Goal: Task Accomplishment & Management: Use online tool/utility

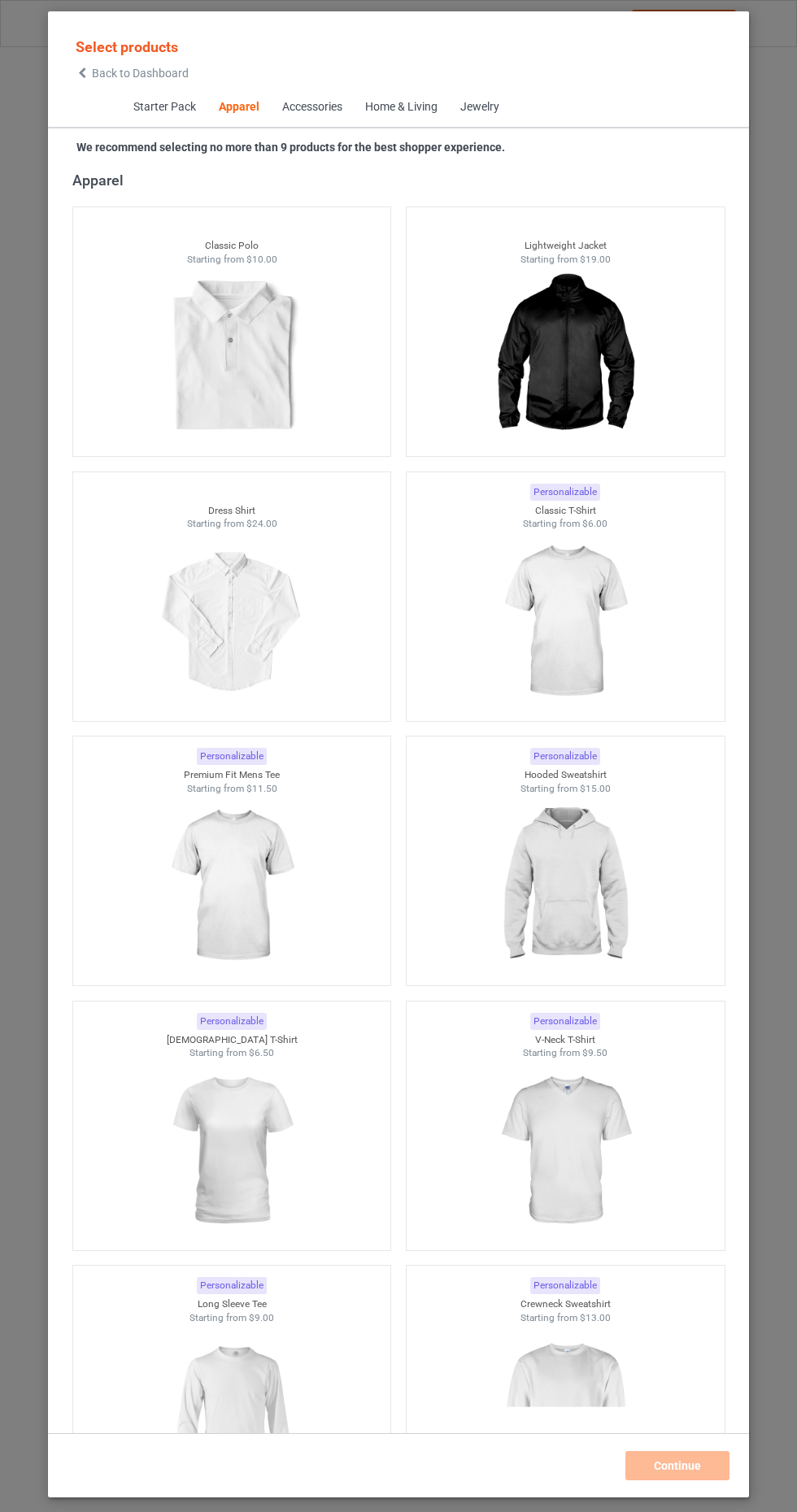
scroll to position [6323, 0]
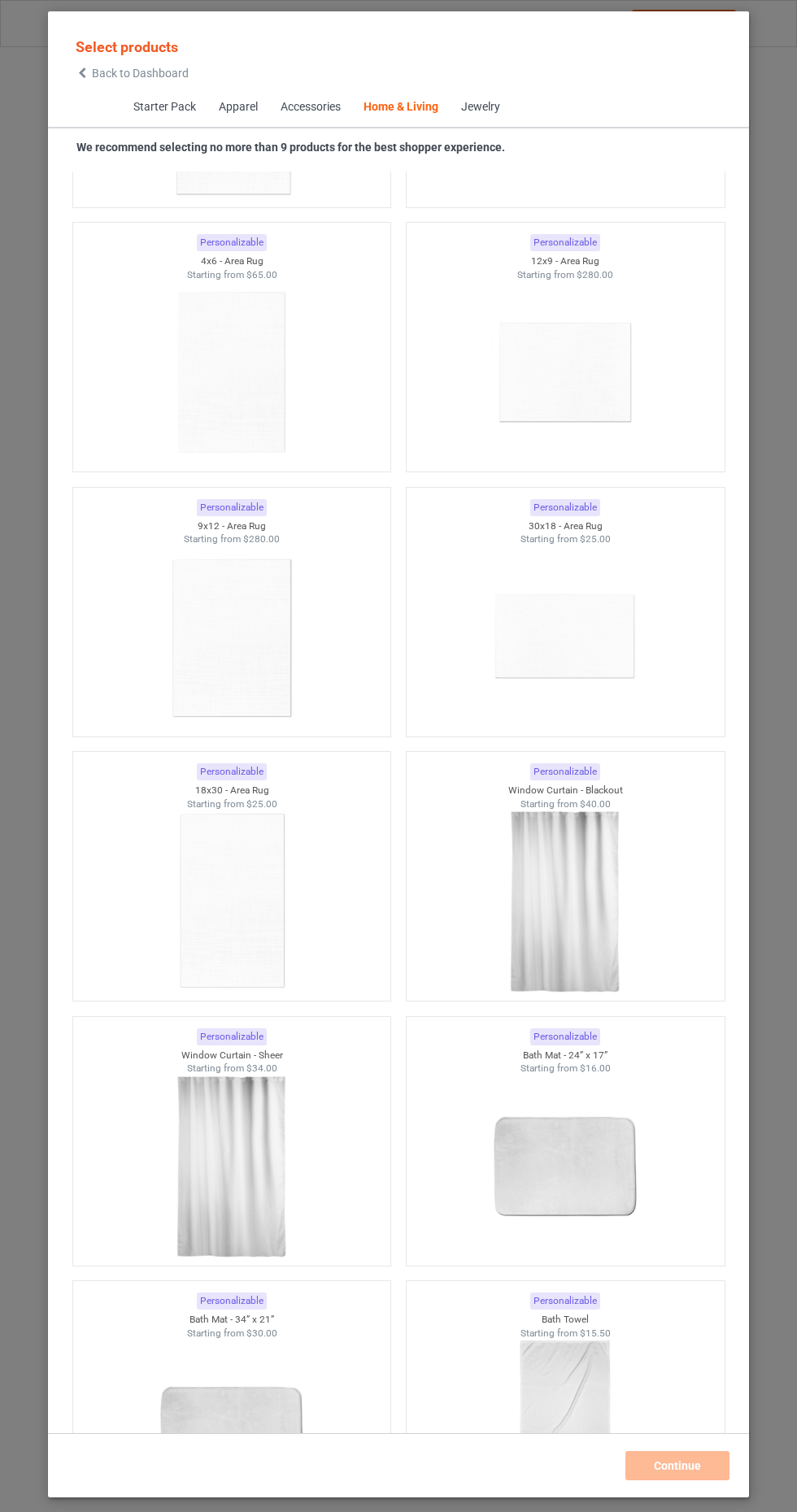
scroll to position [18428, 0]
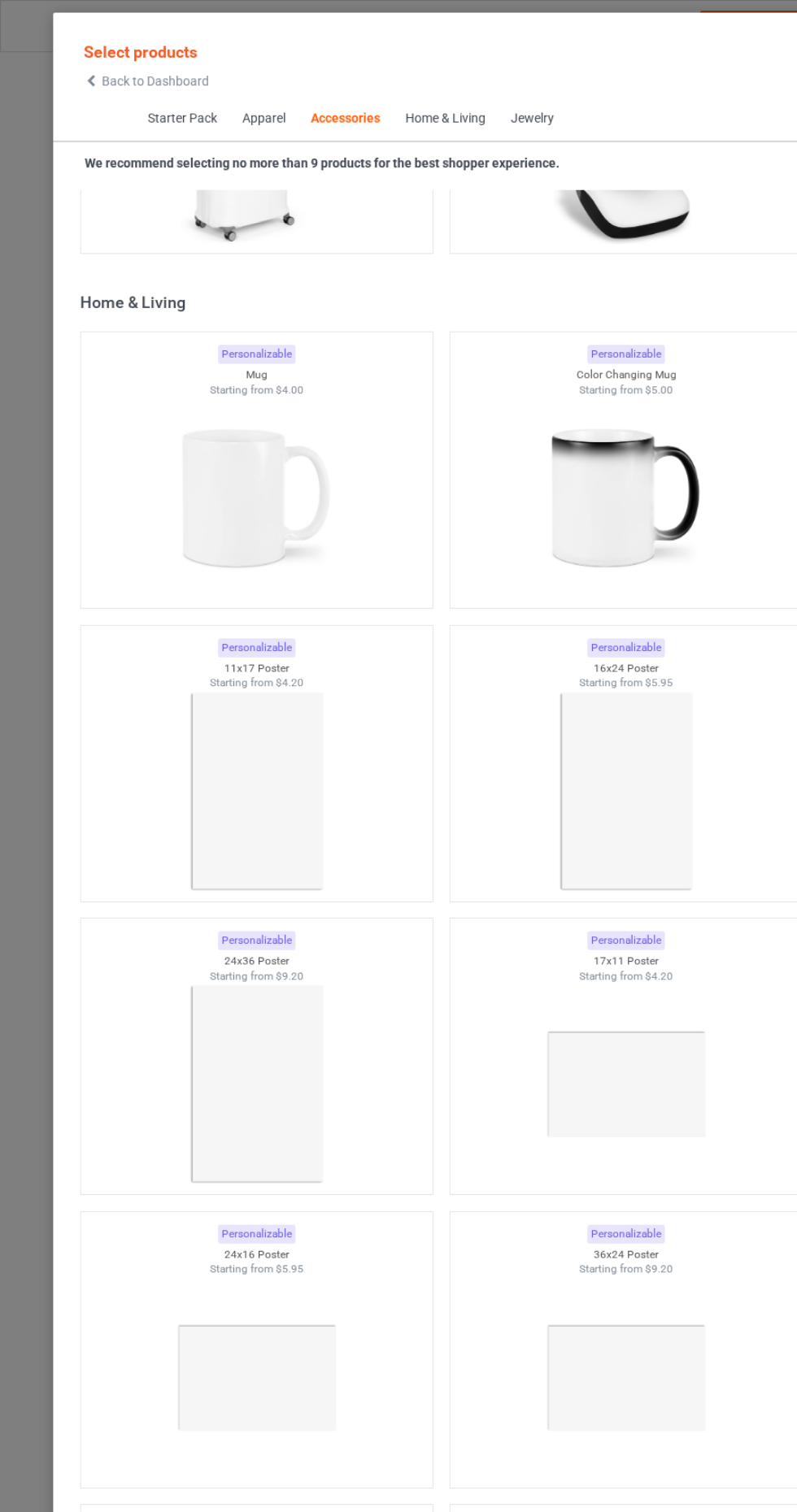
scroll to position [14109, 0]
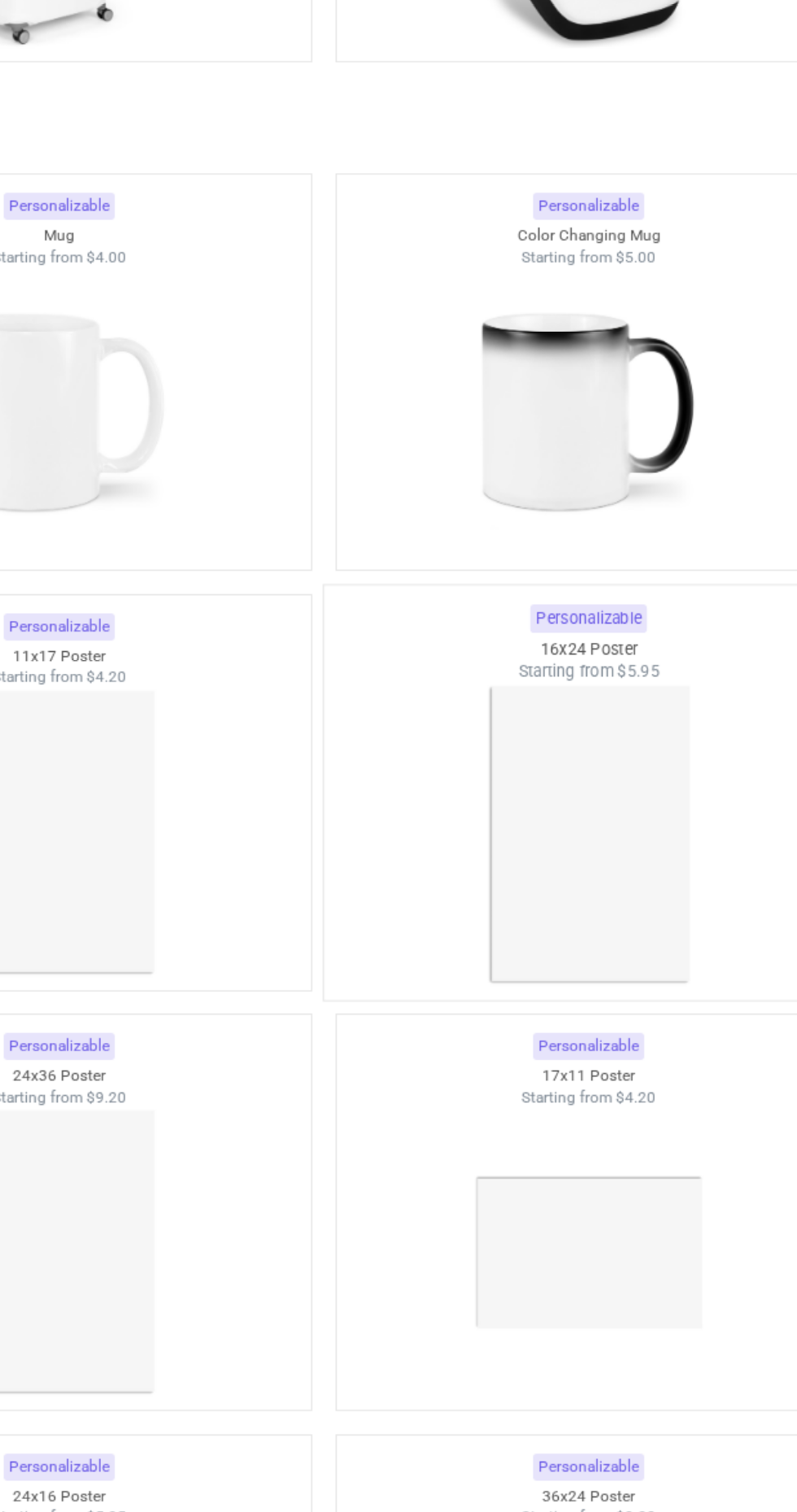
click at [565, 770] on img at bounding box center [565, 723] width 153 height 191
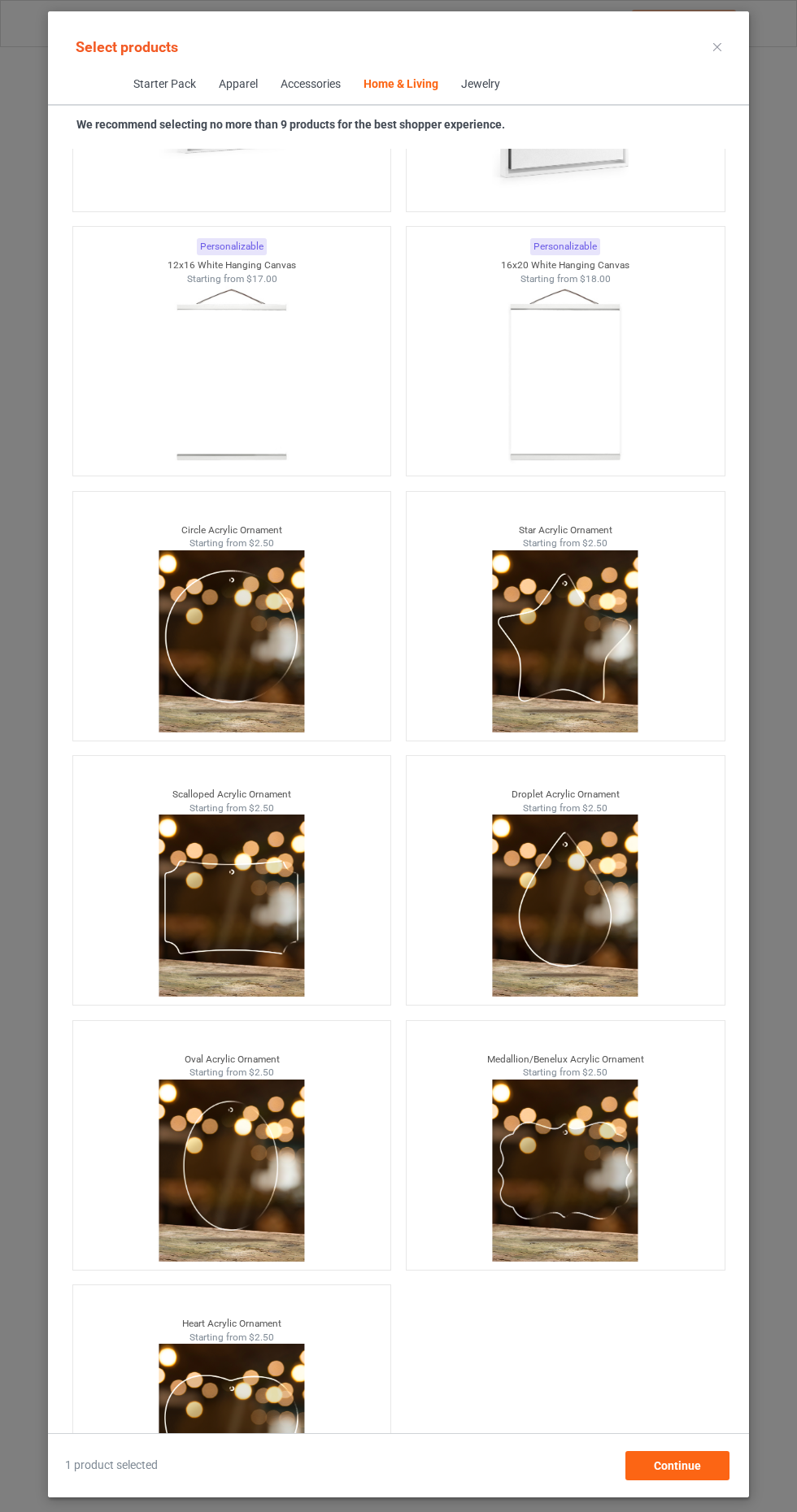
scroll to position [104, 0]
click at [679, 1469] on span "Continue" at bounding box center [677, 1466] width 47 height 13
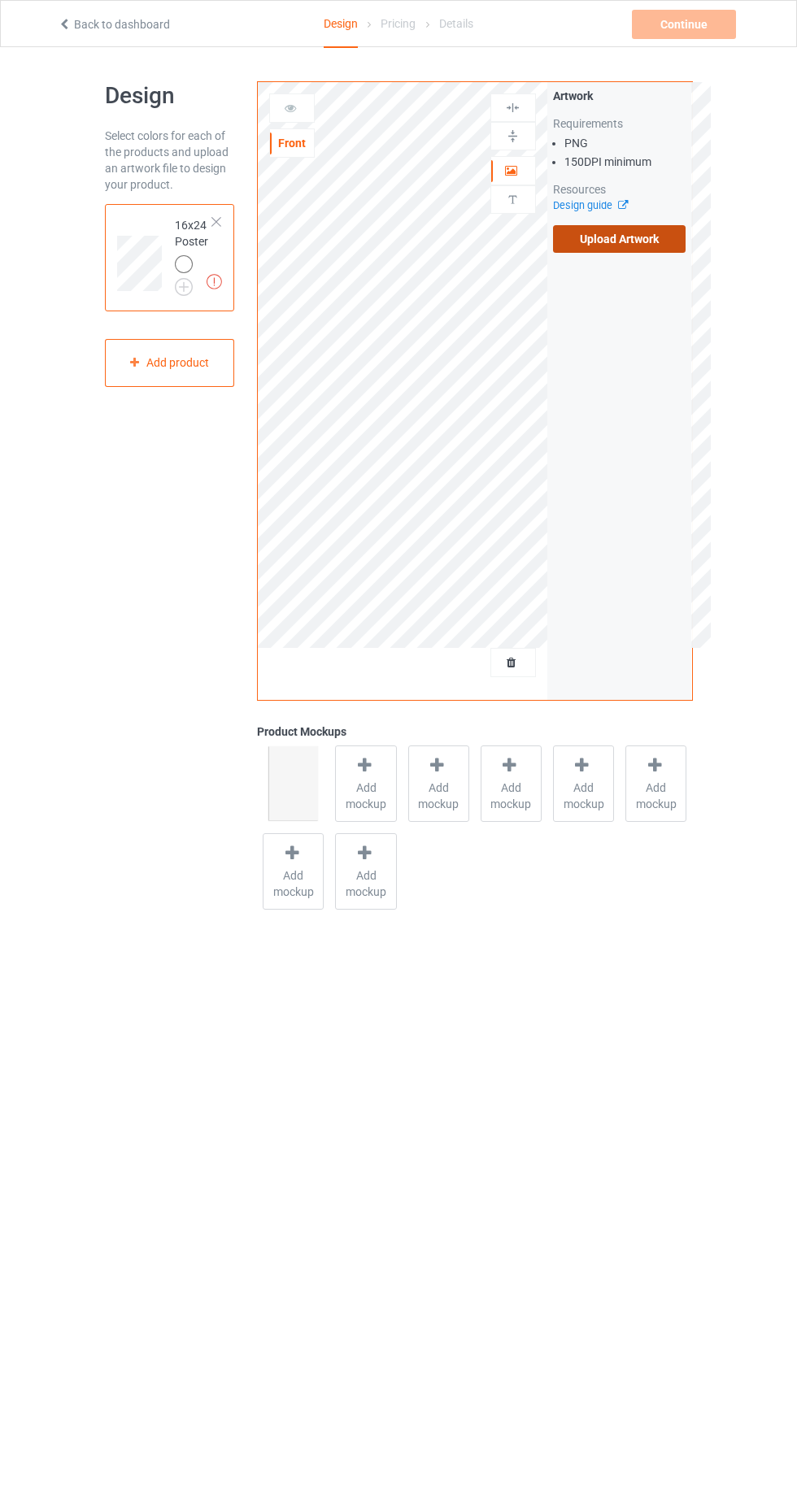
click at [645, 240] on label "Upload Artwork" at bounding box center [619, 238] width 133 height 27
click at [0, 0] on input "Upload Artwork" at bounding box center [0, 0] width 0 height 0
click at [656, 231] on label "Upload Artwork" at bounding box center [619, 238] width 133 height 27
click at [0, 0] on input "Upload Artwork" at bounding box center [0, 0] width 0 height 0
click at [615, 237] on label "Upload Artwork" at bounding box center [619, 238] width 133 height 27
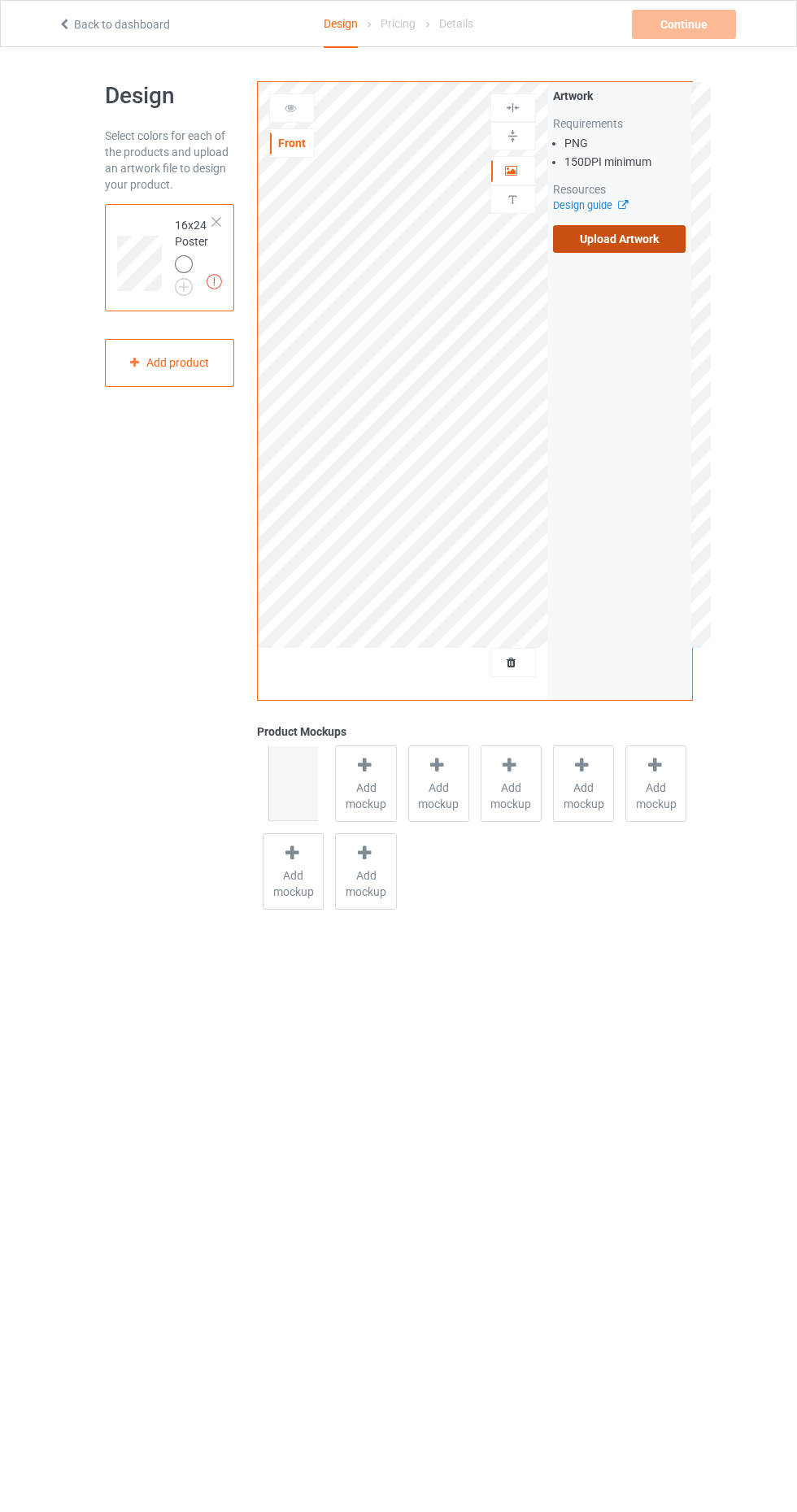
click at [0, 0] on input "Upload Artwork" at bounding box center [0, 0] width 0 height 0
click at [729, 24] on div "Continue Missing artworks" at bounding box center [685, 24] width 107 height 29
click at [650, 235] on label "Upload Artwork" at bounding box center [619, 238] width 133 height 27
click at [0, 0] on input "Upload Artwork" at bounding box center [0, 0] width 0 height 0
click at [650, 242] on label "Upload Artwork" at bounding box center [619, 238] width 133 height 27
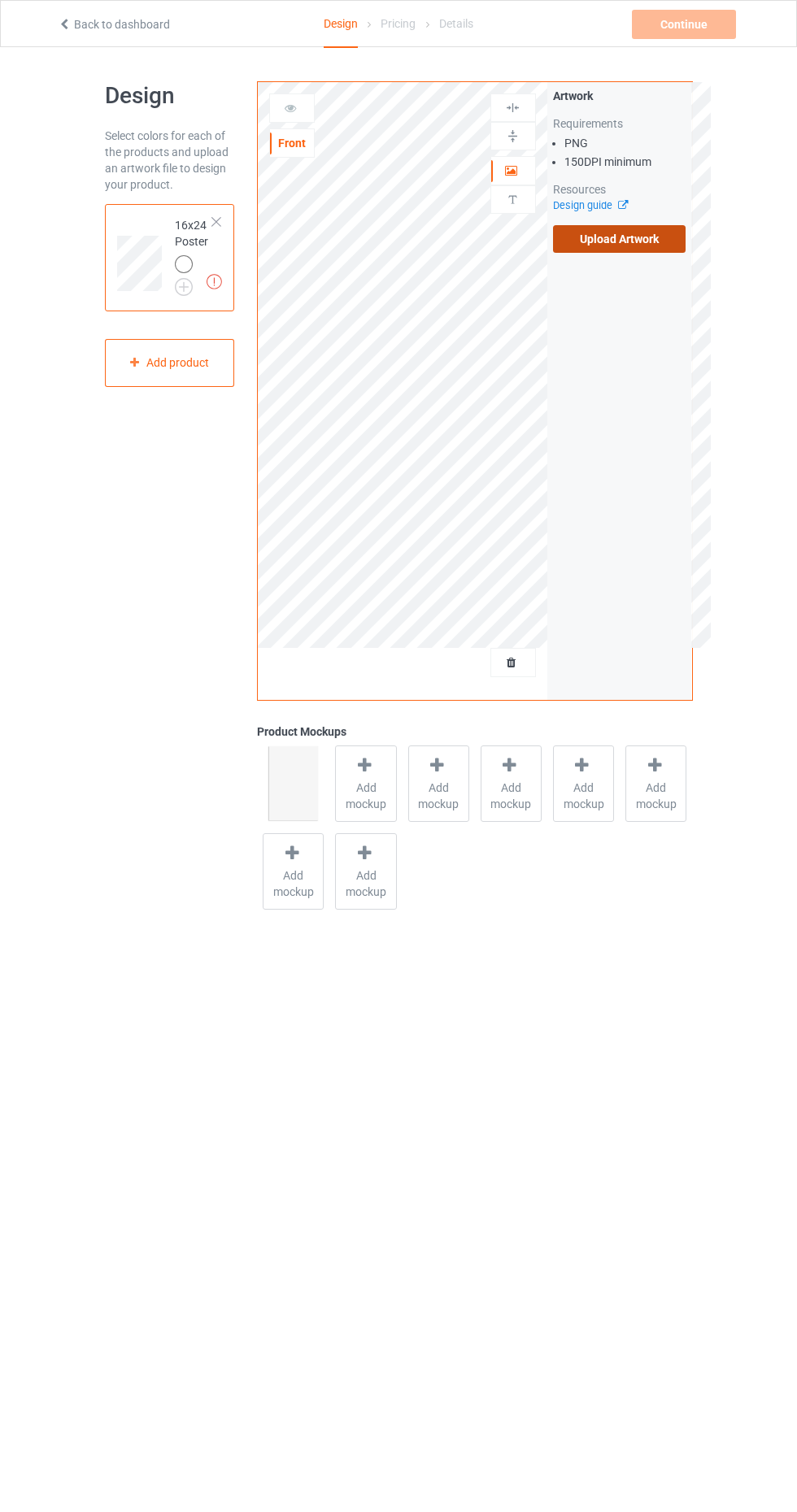
click at [0, 0] on input "Upload Artwork" at bounding box center [0, 0] width 0 height 0
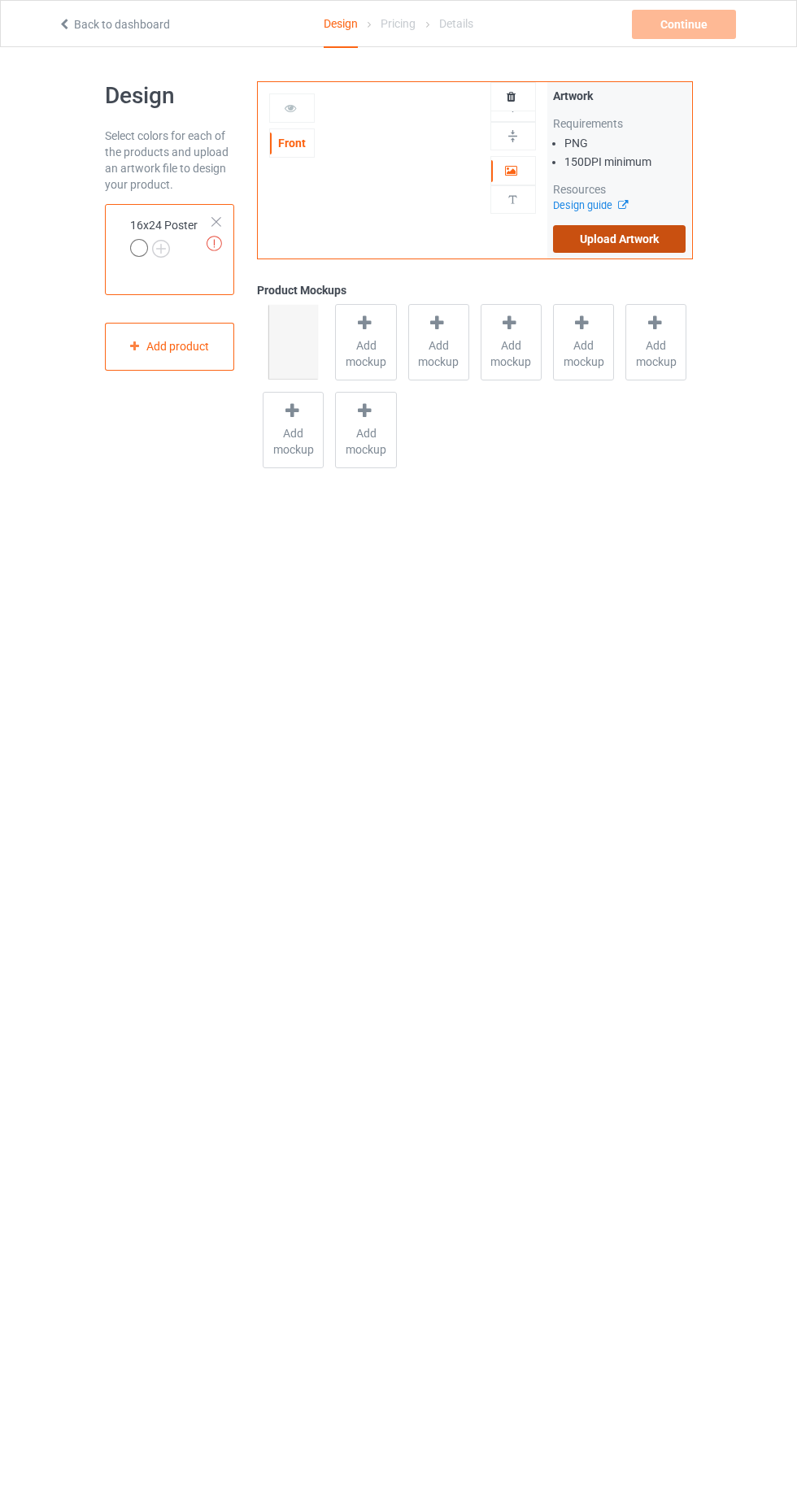
click at [642, 245] on label "Upload Artwork" at bounding box center [619, 238] width 133 height 27
click at [0, 0] on input "Upload Artwork" at bounding box center [0, 0] width 0 height 0
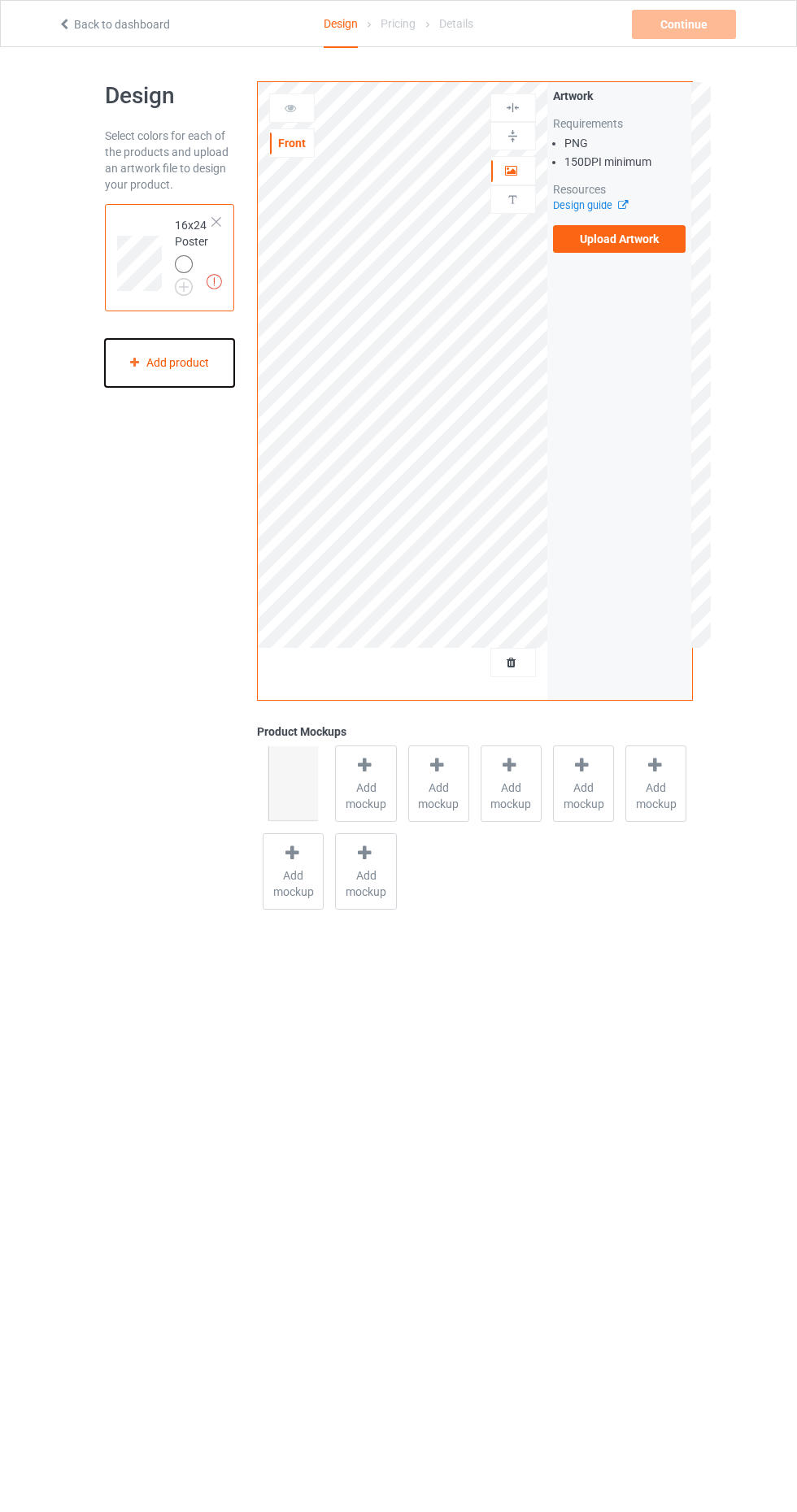
click at [189, 363] on div "Add product" at bounding box center [170, 363] width 130 height 48
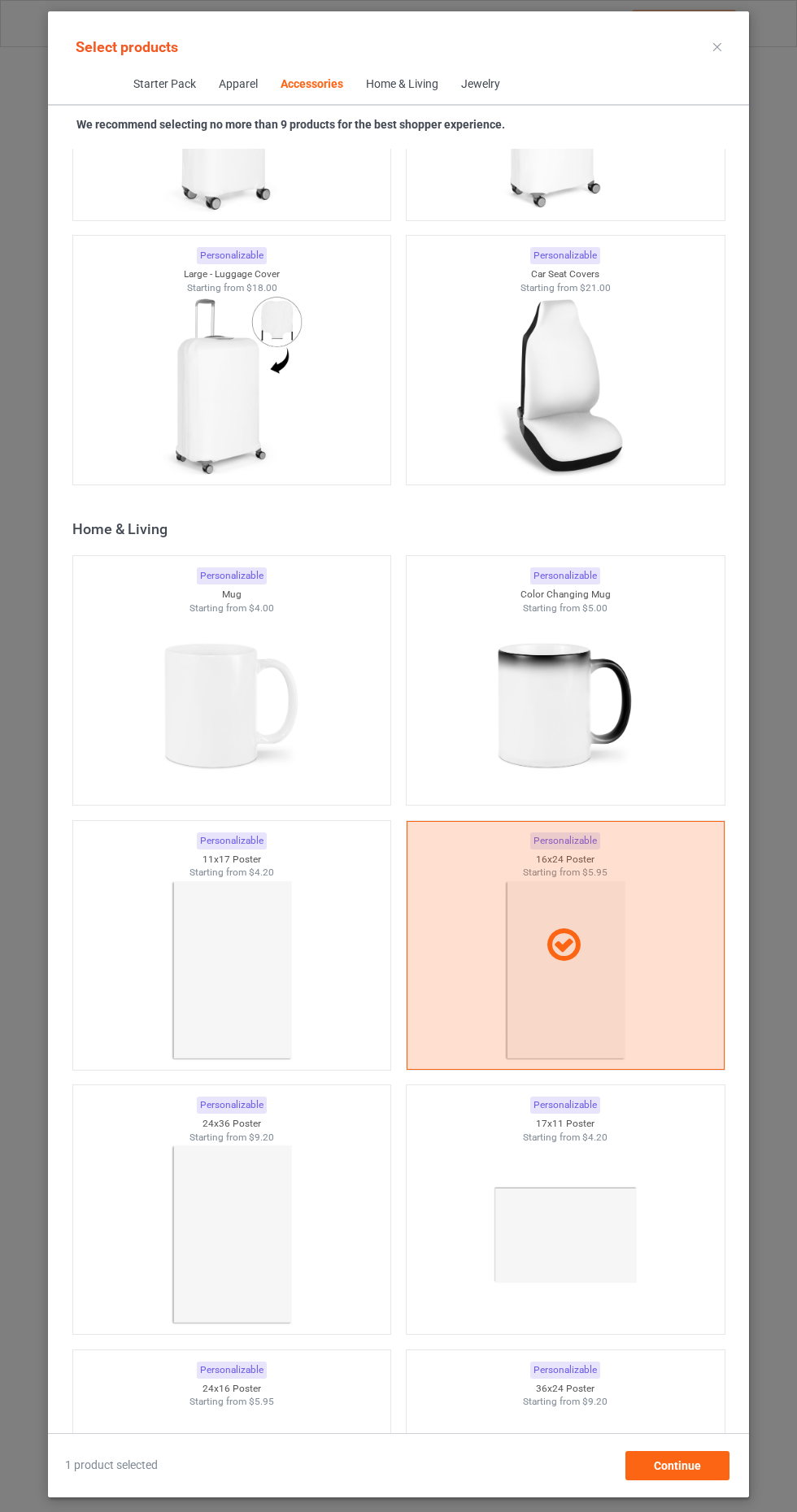
scroll to position [13841, 0]
click at [190, 935] on img at bounding box center [232, 968] width 153 height 191
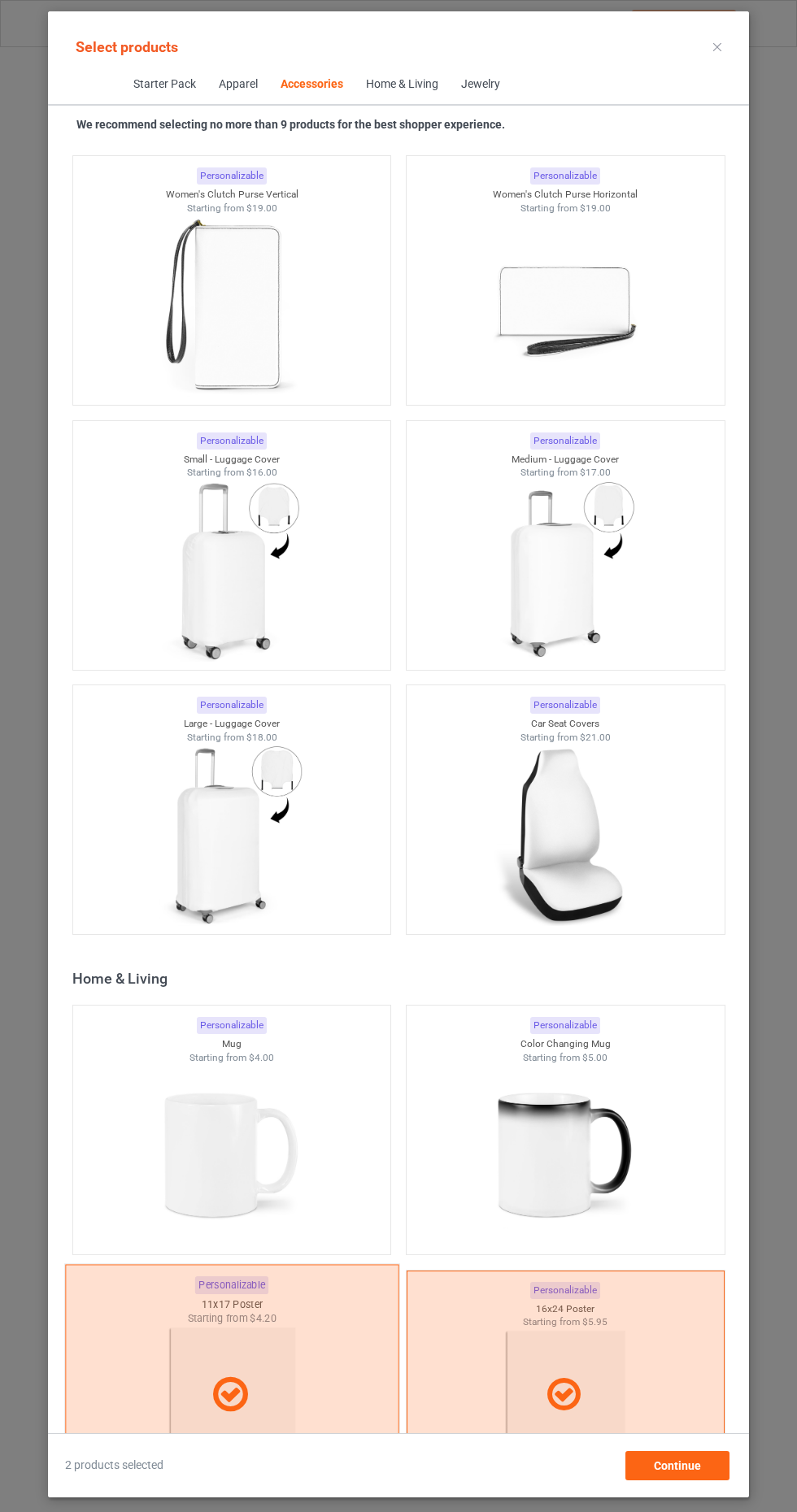
scroll to position [13390, 0]
click at [592, 1382] on div at bounding box center [565, 1393] width 332 height 41
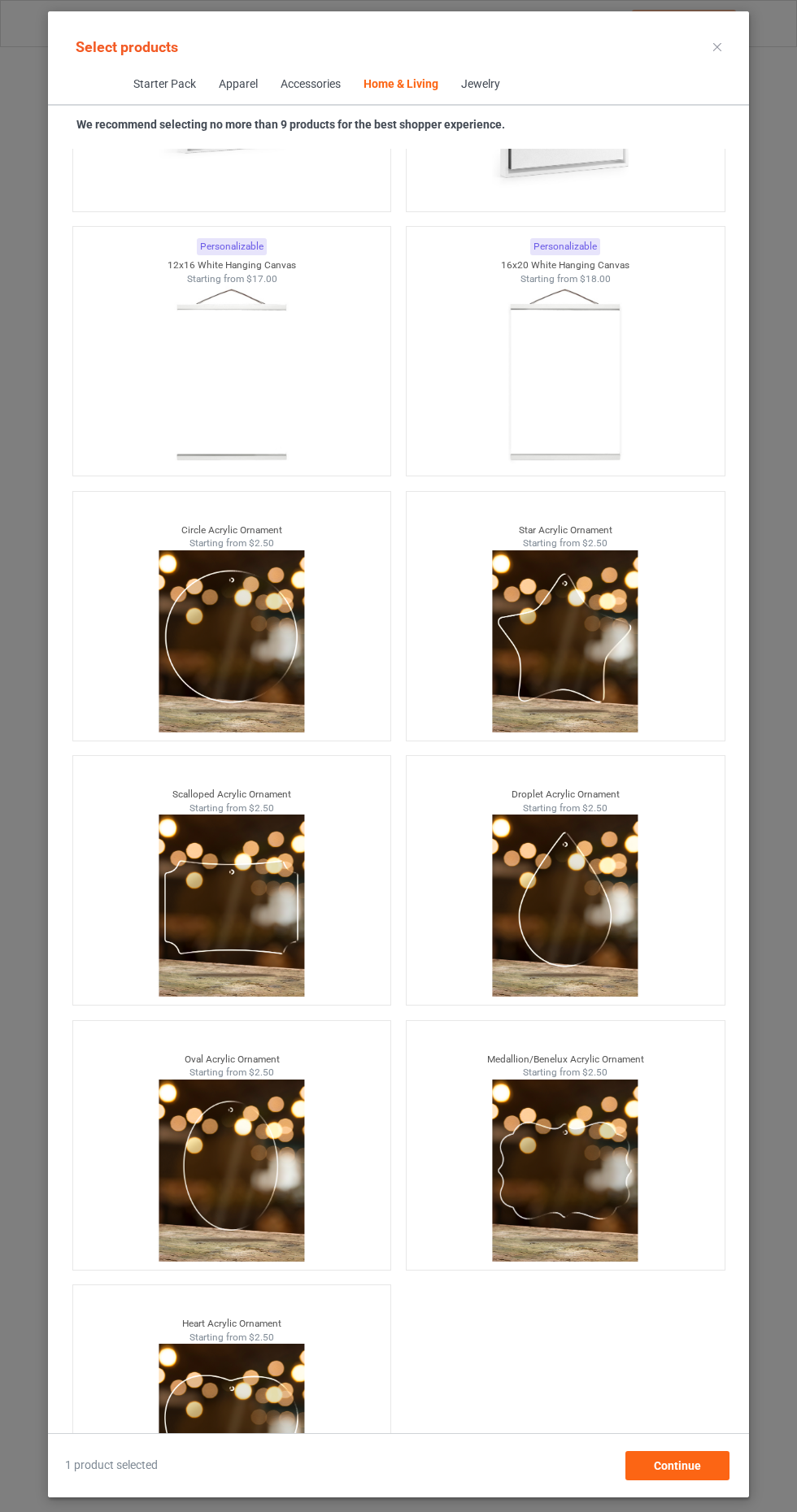
scroll to position [104, 0]
click at [695, 1480] on div "Continue" at bounding box center [676, 1465] width 104 height 29
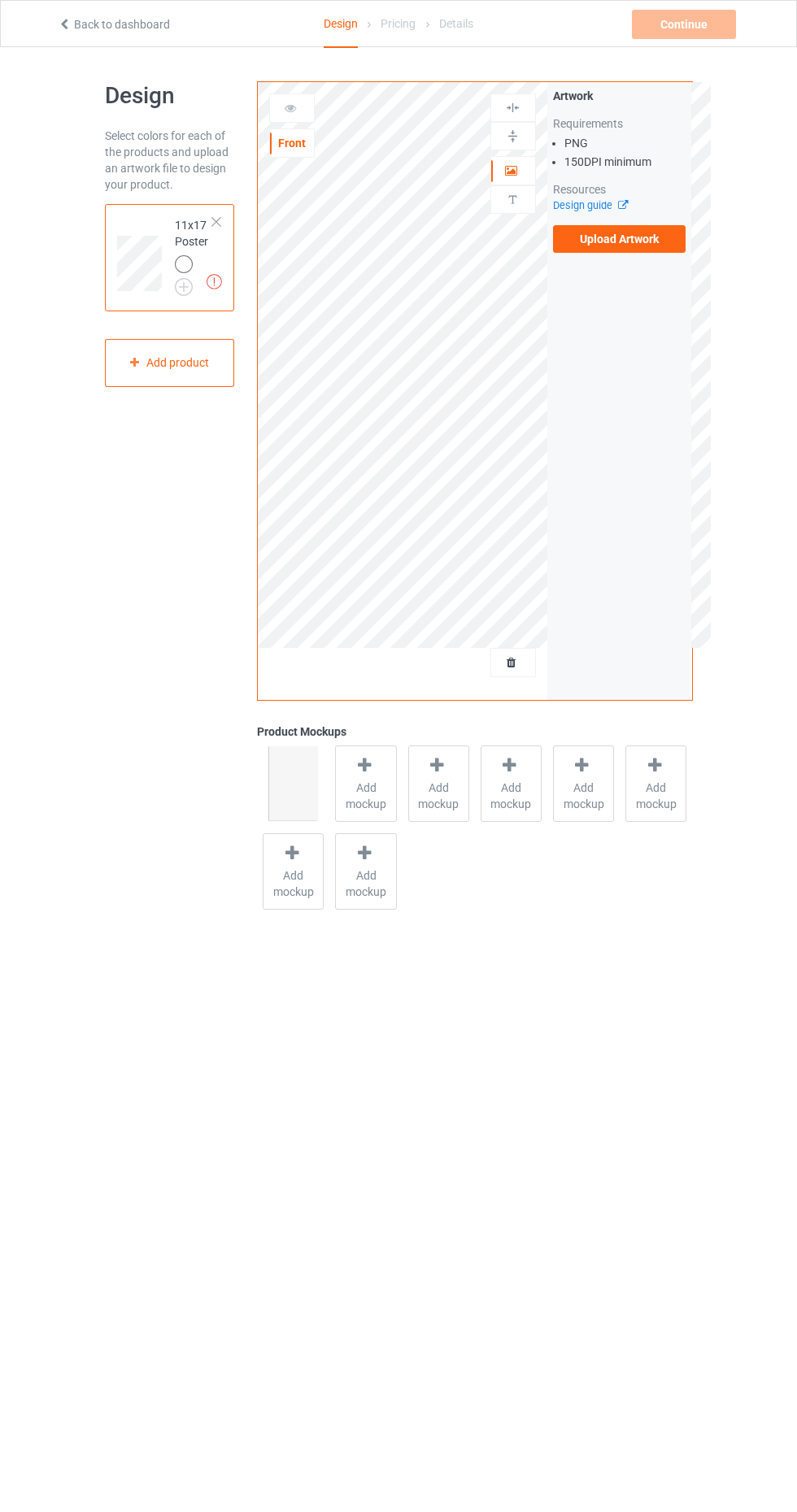
click at [685, 263] on div "Artwork Requirements PNG 150 DPI minimum Resources Design guide Upload Artwork" at bounding box center [620, 391] width 145 height 618
click at [625, 246] on label "Upload Artwork" at bounding box center [619, 238] width 133 height 27
click at [0, 0] on input "Upload Artwork" at bounding box center [0, 0] width 0 height 0
